Goal: Task Accomplishment & Management: Complete application form

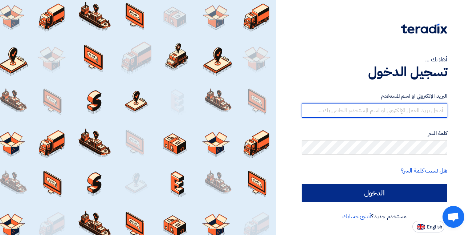
type input "[DEMOGRAPHIC_DATA][EMAIL_ADDRESS][DOMAIN_NAME]"
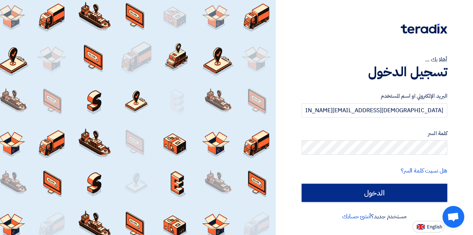
click at [409, 194] on input "الدخول" at bounding box center [375, 193] width 146 height 18
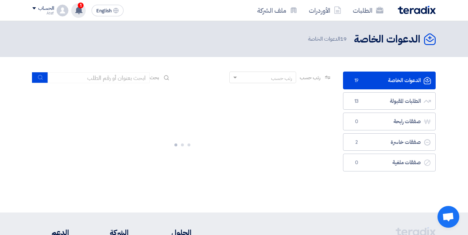
click at [77, 9] on use at bounding box center [78, 10] width 7 height 8
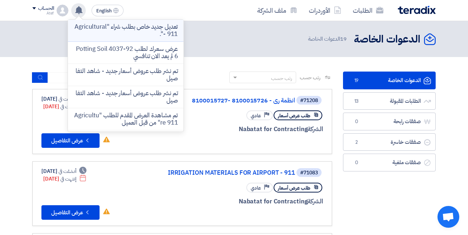
click at [127, 36] on p "تعديل جديد خاص بطلب شراء "Agricultural - 911"." at bounding box center [126, 30] width 104 height 15
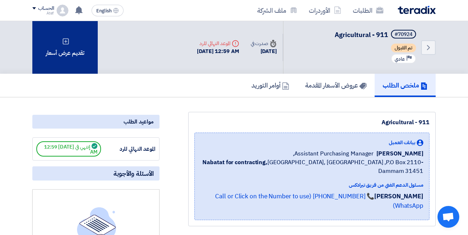
click at [62, 46] on div "تقديم عرض أسعار" at bounding box center [64, 47] width 65 height 53
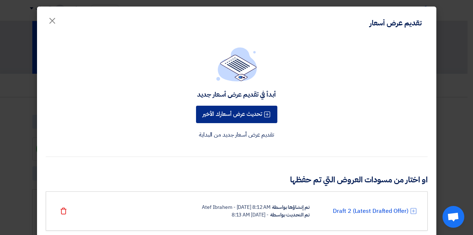
click at [211, 114] on button "تحديث عرض أسعارك الأخير" at bounding box center [236, 114] width 81 height 17
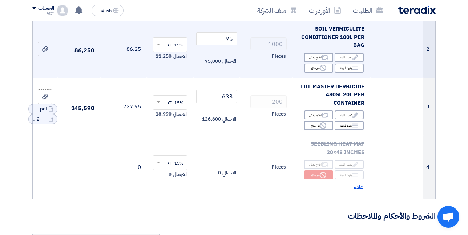
scroll to position [182, 0]
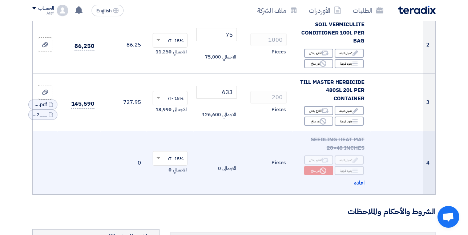
click at [362, 186] on span "اعاده" at bounding box center [359, 183] width 11 height 8
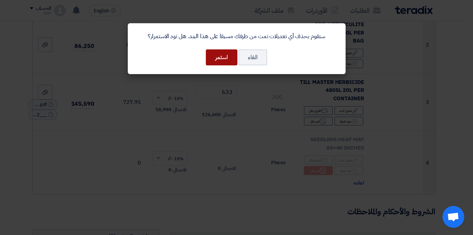
click at [227, 59] on button "استمر" at bounding box center [222, 57] width 32 height 16
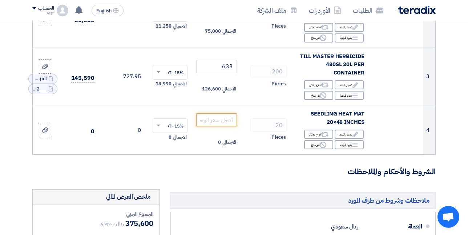
scroll to position [218, 0]
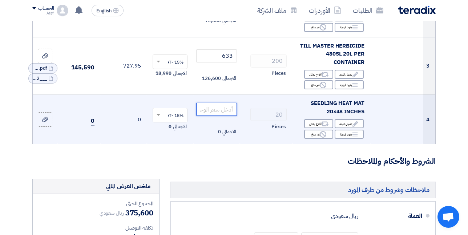
click at [225, 116] on input "number" at bounding box center [216, 109] width 41 height 13
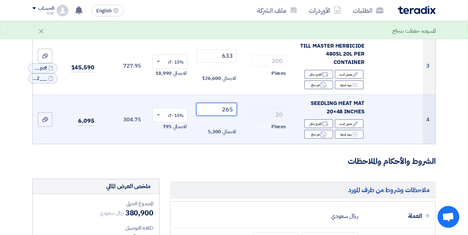
type input "265"
click at [249, 131] on div "Pieces" at bounding box center [265, 126] width 41 height 9
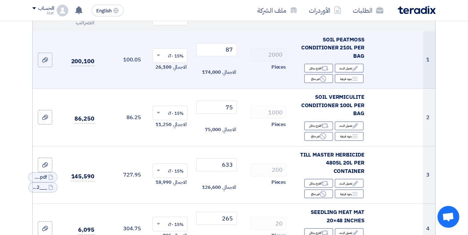
scroll to position [145, 0]
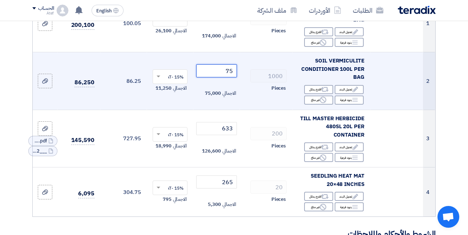
click at [231, 77] on input "75" at bounding box center [216, 70] width 41 height 13
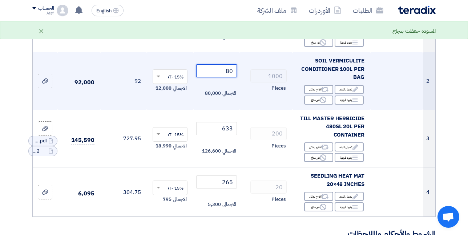
type input "80"
click at [391, 87] on td at bounding box center [396, 81] width 53 height 58
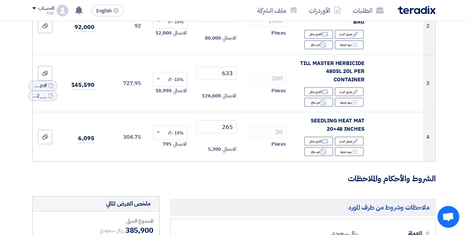
scroll to position [182, 0]
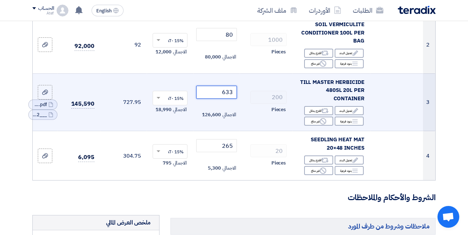
click at [227, 97] on input "633" at bounding box center [216, 92] width 41 height 13
click at [228, 96] on input "633" at bounding box center [216, 92] width 41 height 13
type input "8"
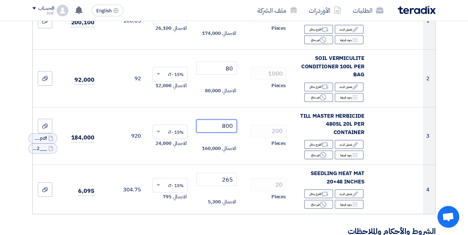
scroll to position [145, 0]
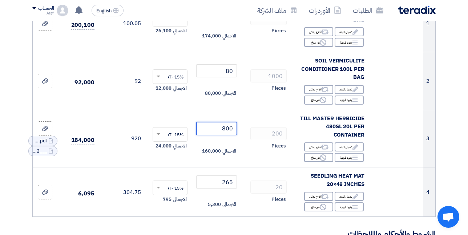
type input "800"
click at [449, 117] on section "تفاصيل الطلب # الكود/الموديل البيان/الوصف الكمية/العدد سعر الوحدة (SAR) الضرائب…" at bounding box center [234, 230] width 468 height 616
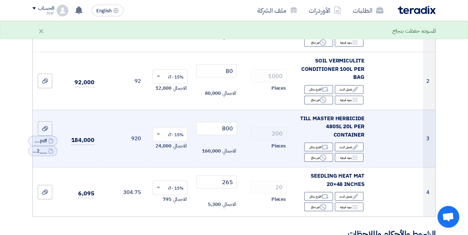
scroll to position [182, 0]
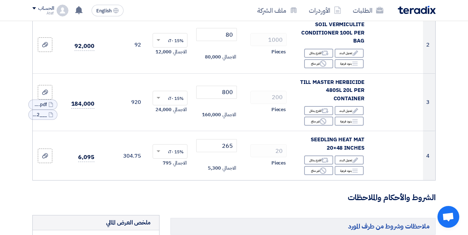
click at [444, 114] on section "تفاصيل الطلب # الكود/الموديل البيان/الوصف الكمية/العدد سعر الوحدة (SAR) الضرائب…" at bounding box center [234, 194] width 468 height 616
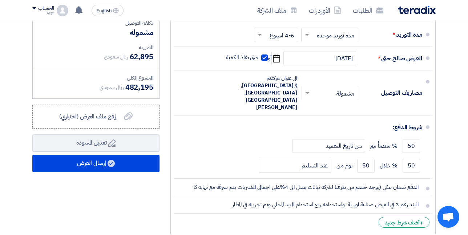
scroll to position [436, 0]
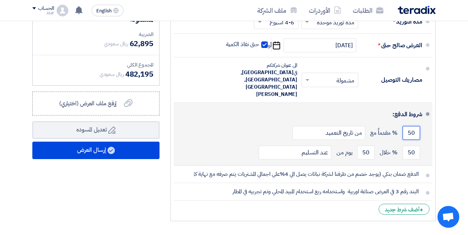
drag, startPoint x: 408, startPoint y: 115, endPoint x: 416, endPoint y: 119, distance: 8.8
click at [416, 126] on input "50" at bounding box center [410, 133] width 17 height 14
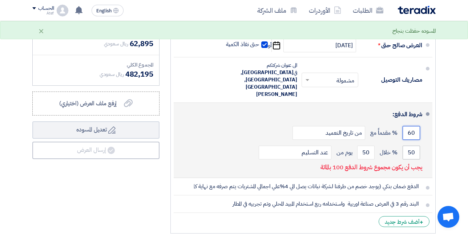
type input "60"
drag, startPoint x: 406, startPoint y: 136, endPoint x: 418, endPoint y: 138, distance: 11.9
click at [418, 146] on input "50" at bounding box center [410, 153] width 17 height 14
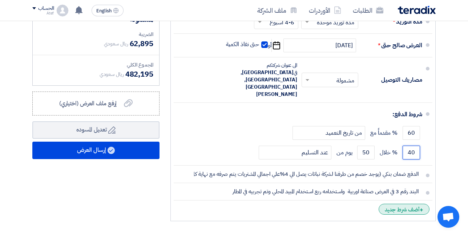
type input "40"
click at [411, 204] on div "+ أضف شرط جديد" at bounding box center [403, 209] width 51 height 11
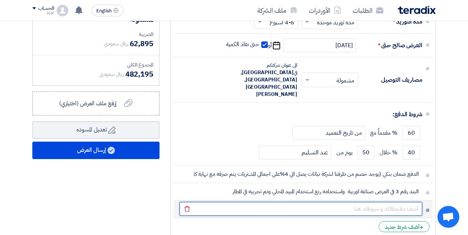
click at [411, 202] on input "text" at bounding box center [300, 209] width 243 height 14
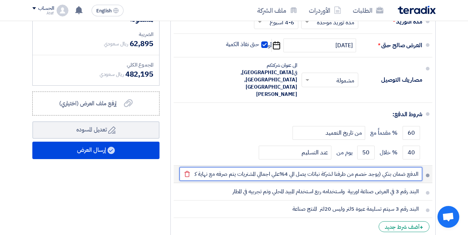
click at [195, 167] on input "الدفع ضمان بنكي (يوجد خصم من طرفنا لشركة نباتات يصل الي 4%علي اجمالي المشتريات …" at bounding box center [300, 174] width 243 height 14
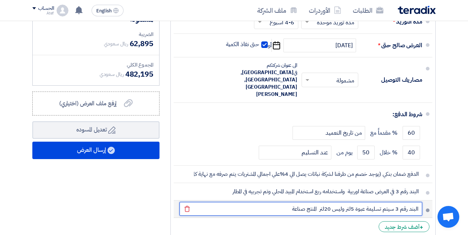
click at [283, 202] on input "البند رقم 3 سيتم تسليمة عبوة 5لتر وليس 20لتر المنتج صناعة" at bounding box center [300, 209] width 243 height 14
type input "البند رقم 3 سيتم تسليمة عبوة 5لتر وليس 20لتر المنتج صناعة [GEOGRAPHIC_DATA]"
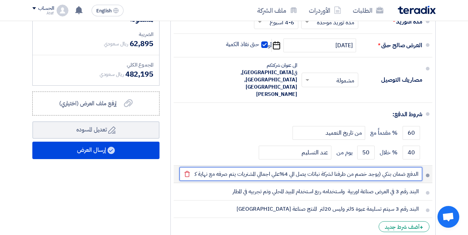
click at [197, 167] on input "الدفع ضمان بنكي (يوجد خصم من طرفنا لشركة نباتات يصل الي 4%علي اجمالي المشتريات …" at bounding box center [300, 174] width 243 height 14
click at [193, 167] on input "الدفع ضمان بنكي (يوجد خصم من طرفنا لشركة نباتات يصل الي 4%علي اجمالي المشتريات …" at bounding box center [300, 174] width 243 height 14
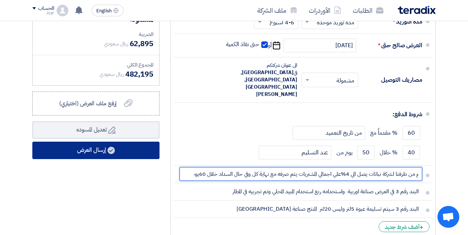
type input "الدفع ضمان بنكي (يوجد خصم من طرفنا لشركة نباتات يصل الي 4%علي اجمالي المشتريات …"
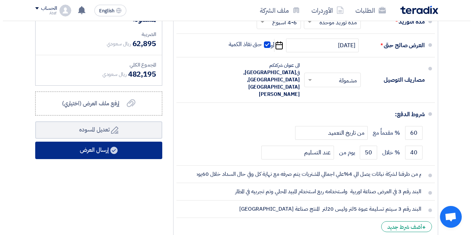
scroll to position [0, 0]
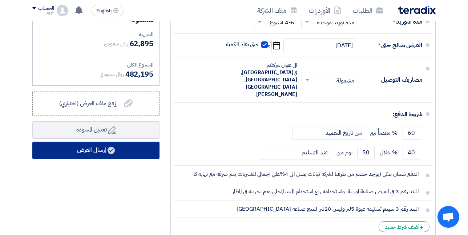
click at [94, 158] on button "إرسال العرض" at bounding box center [95, 150] width 127 height 17
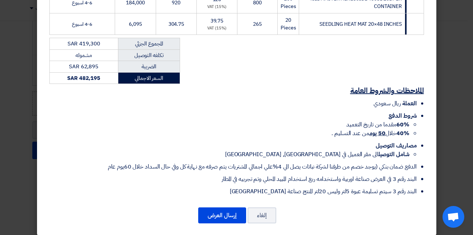
scroll to position [202, 0]
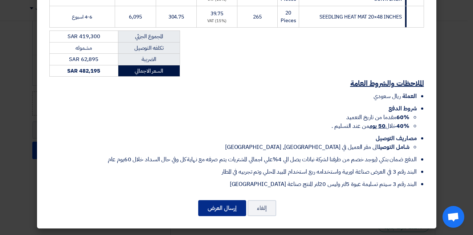
click at [211, 211] on button "إرسال العرض" at bounding box center [222, 208] width 48 height 16
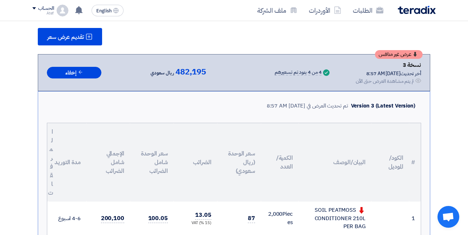
scroll to position [756, 0]
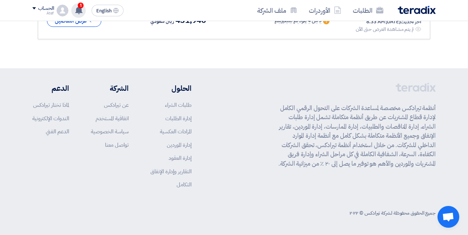
click at [82, 10] on icon at bounding box center [79, 10] width 8 height 8
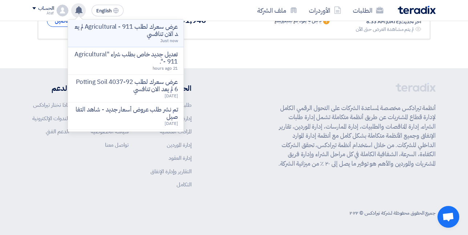
click at [113, 35] on p "عرض سعرك لطلب Agricultural - 911 لم يعد الان تنافسي" at bounding box center [126, 30] width 104 height 15
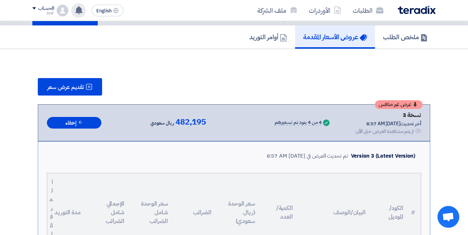
scroll to position [21, 0]
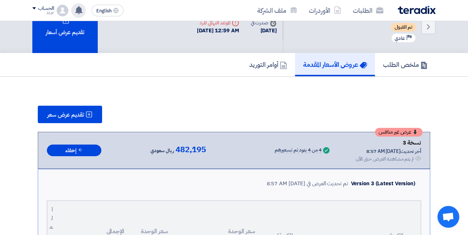
scroll to position [756, 0]
